Goal: Task Accomplishment & Management: Manage account settings

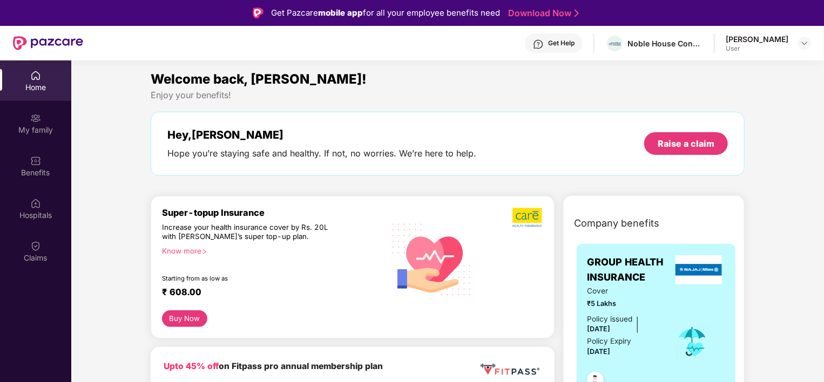
click at [41, 77] on div "Home" at bounding box center [35, 80] width 71 height 40
click at [801, 41] on img at bounding box center [804, 43] width 9 height 9
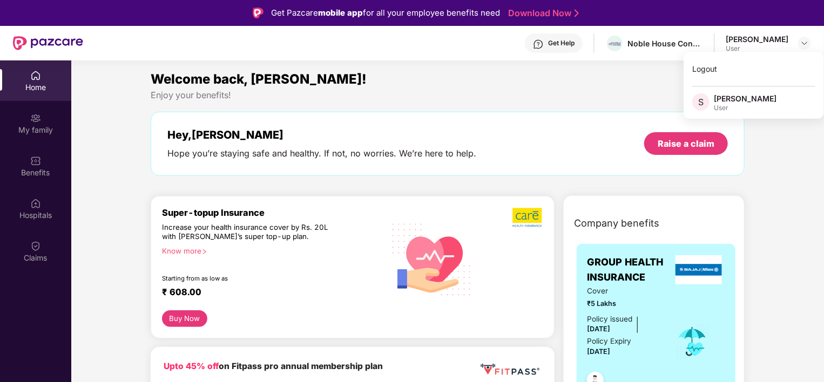
click at [744, 99] on div "[PERSON_NAME]" at bounding box center [744, 98] width 63 height 10
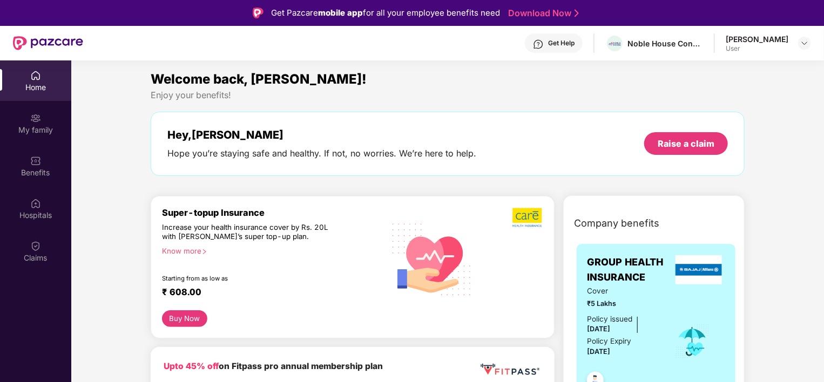
click at [765, 45] on div "User" at bounding box center [756, 48] width 63 height 9
click at [804, 46] on img at bounding box center [804, 43] width 9 height 9
click at [724, 69] on div "Logout" at bounding box center [753, 68] width 140 height 21
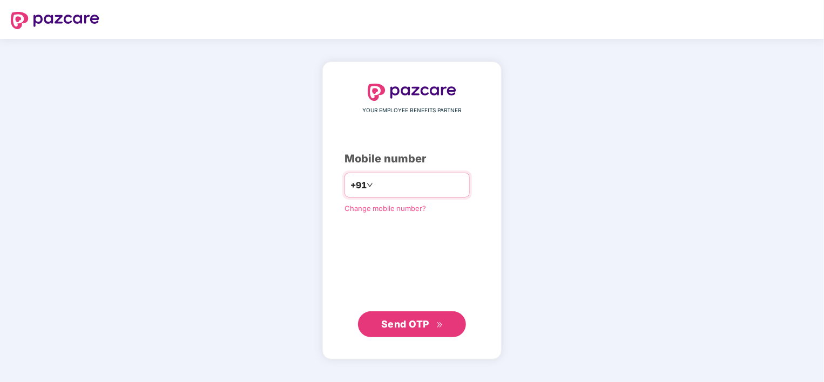
click at [375, 188] on input "**********" at bounding box center [419, 184] width 89 height 17
type input "**********"
click at [405, 321] on span "Send OTP" at bounding box center [405, 323] width 48 height 11
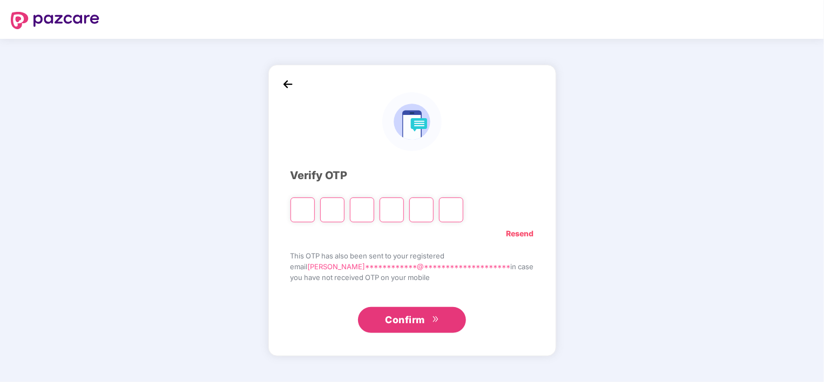
type input "*"
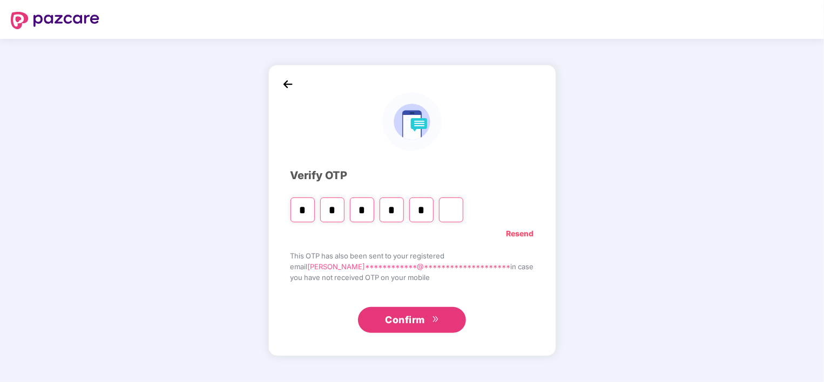
type input "*"
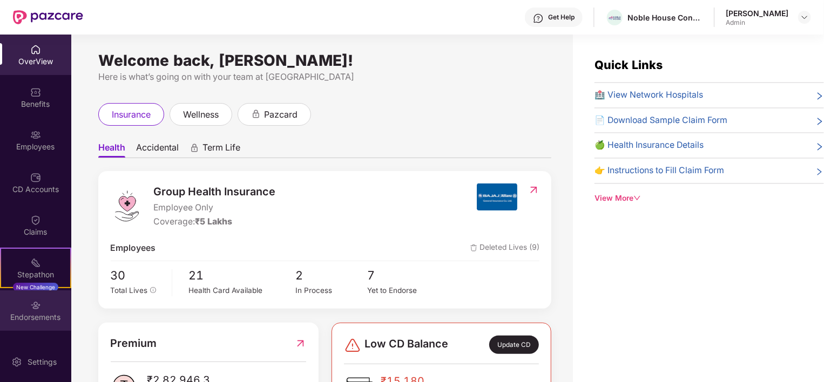
click at [34, 307] on img at bounding box center [35, 305] width 11 height 11
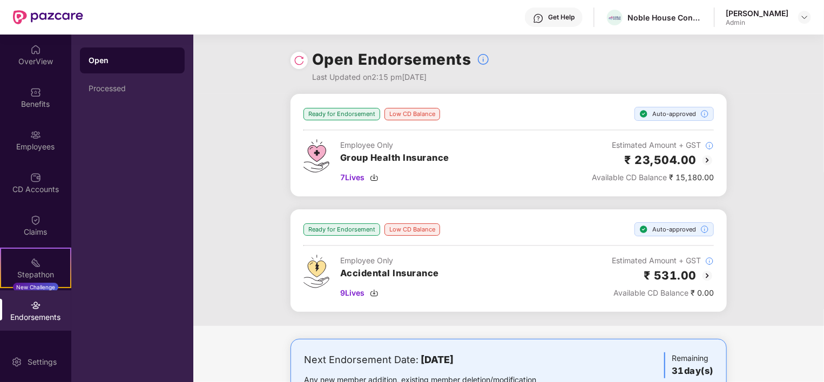
click at [412, 117] on div "Low CD Balance" at bounding box center [412, 114] width 56 height 12
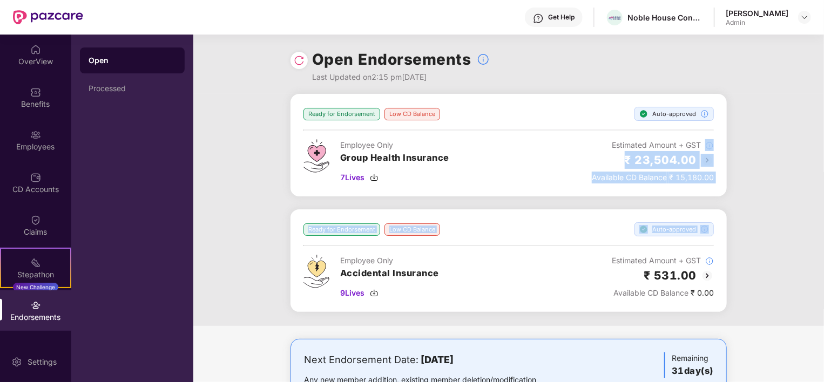
drag, startPoint x: 820, startPoint y: 133, endPoint x: 824, endPoint y: 231, distance: 98.3
click at [823, 231] on html "Get Help Noble House Consulting Liladhar Agrawal Admin OverView Benefits Employ…" at bounding box center [412, 191] width 824 height 382
copy div "₹ 23,504.00 Available CD Balance ₹ 15,180.00 Ready for Endorsement Low CD Balan…"
click at [766, 203] on div "Ready for Endorsement Low CD Balance Auto-approved Employee Only Group Health I…" at bounding box center [508, 210] width 630 height 232
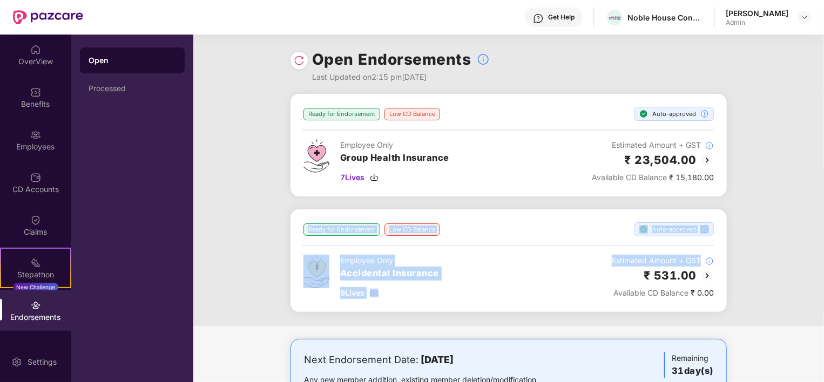
drag, startPoint x: 822, startPoint y: 179, endPoint x: 826, endPoint y: 248, distance: 69.2
click at [823, 248] on html "Get Help Noble House Consulting Liladhar Agrawal Admin OverView Benefits Employ…" at bounding box center [412, 191] width 824 height 382
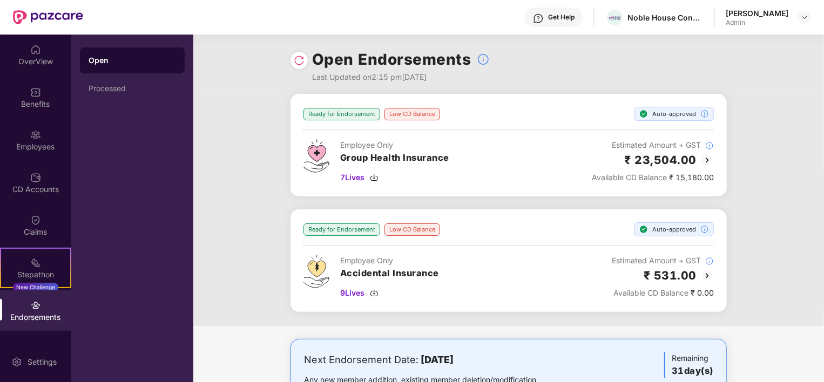
drag, startPoint x: 826, startPoint y: 248, endPoint x: 781, endPoint y: 267, distance: 48.6
click at [781, 267] on div "Ready for Endorsement Low CD Balance Auto-approved Employee Only Group Health I…" at bounding box center [508, 210] width 630 height 232
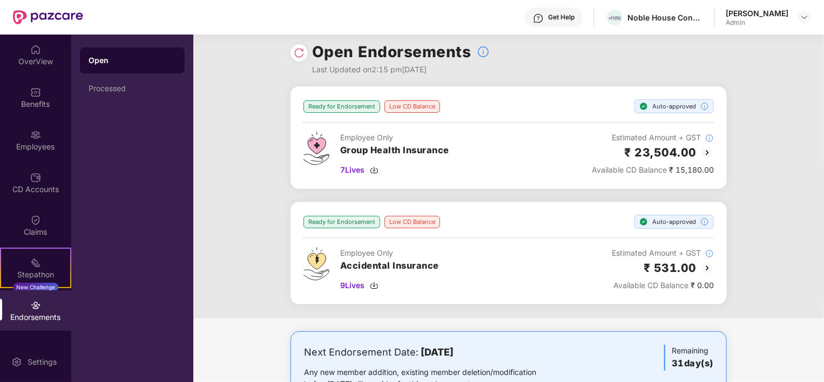
scroll to position [6, 0]
click at [323, 108] on div "Ready for Endorsement" at bounding box center [341, 107] width 77 height 12
click at [705, 153] on img at bounding box center [707, 153] width 13 height 13
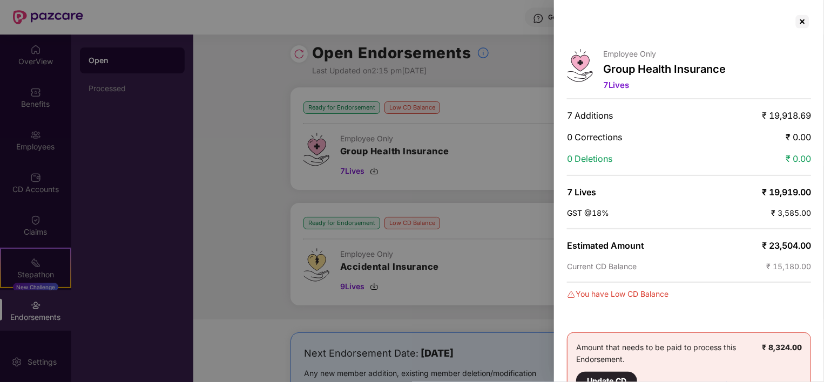
click at [478, 259] on div at bounding box center [412, 191] width 824 height 382
click at [526, 73] on div at bounding box center [412, 191] width 824 height 382
click at [799, 24] on div at bounding box center [801, 21] width 17 height 17
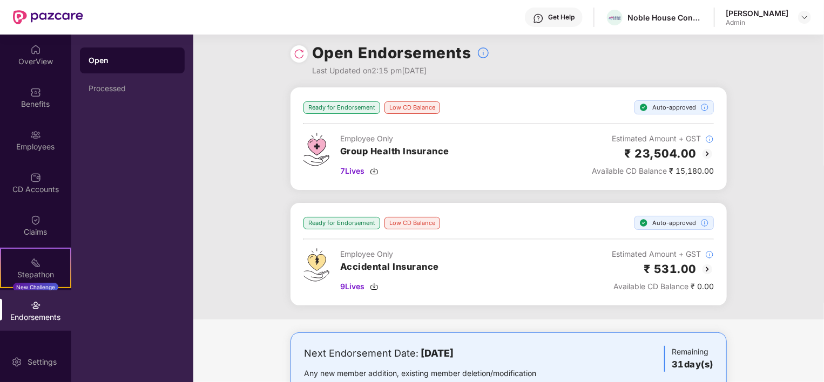
click at [706, 268] on img at bounding box center [707, 269] width 13 height 13
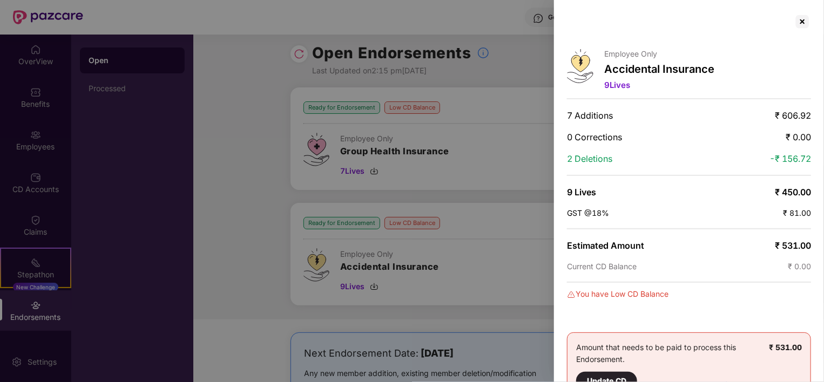
click at [480, 214] on div at bounding box center [412, 191] width 824 height 382
click at [708, 288] on div "You have Low CD Balance" at bounding box center [689, 294] width 244 height 12
click at [441, 172] on div at bounding box center [412, 191] width 824 height 382
click at [797, 23] on div at bounding box center [801, 21] width 17 height 17
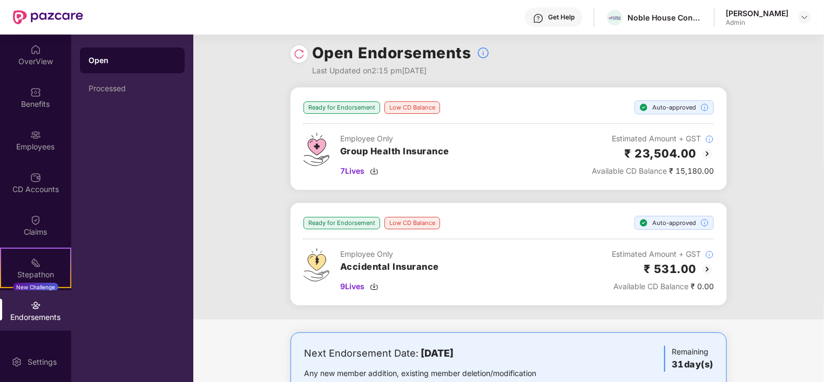
click at [706, 155] on img at bounding box center [707, 153] width 13 height 13
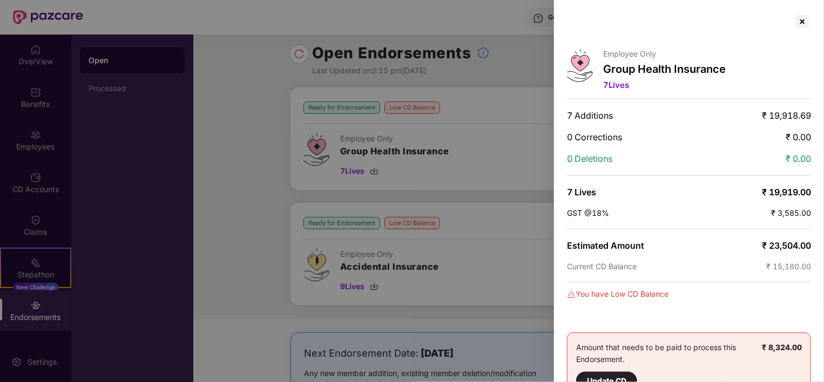
click at [480, 177] on div at bounding box center [412, 191] width 824 height 382
click at [214, 183] on div at bounding box center [412, 191] width 824 height 382
click at [802, 19] on div at bounding box center [801, 21] width 17 height 17
